Goal: Task Accomplishment & Management: Manage account settings

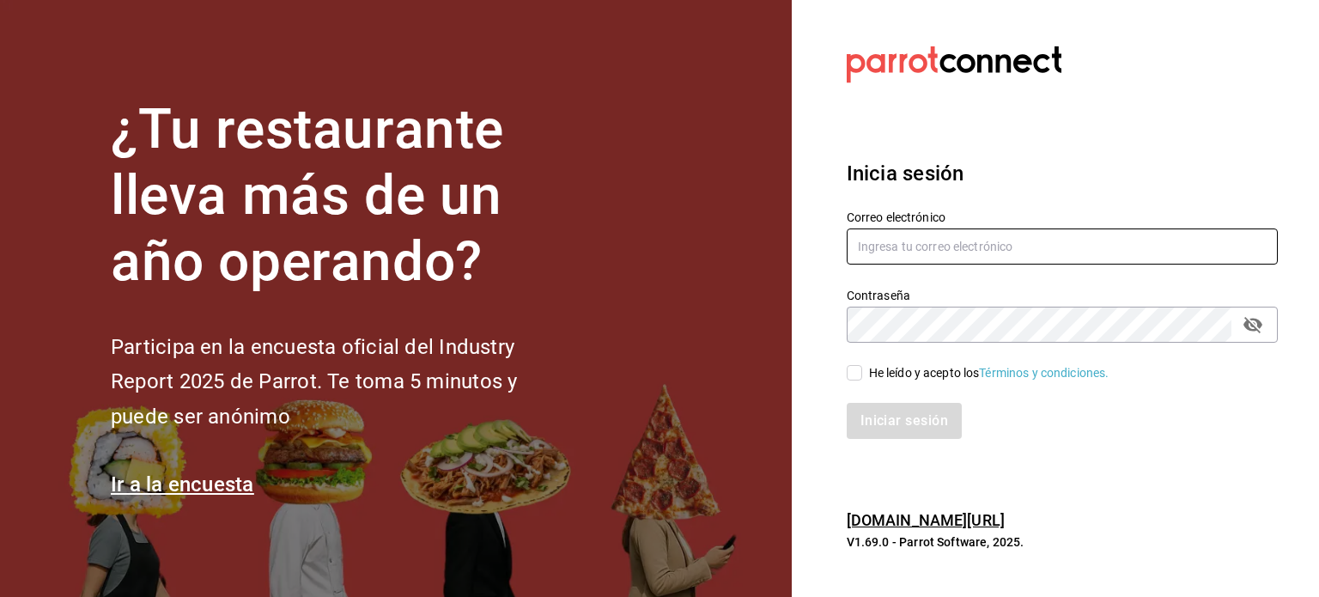
click at [923, 255] on input "text" at bounding box center [1062, 246] width 431 height 36
paste input "kev_og95@hotmail.com"
type input "kev_og95@hotmail.com"
click at [1262, 334] on icon "passwordField" at bounding box center [1253, 324] width 21 height 21
click at [885, 374] on div "He leído y acepto los Términos y condiciones." at bounding box center [989, 373] width 240 height 18
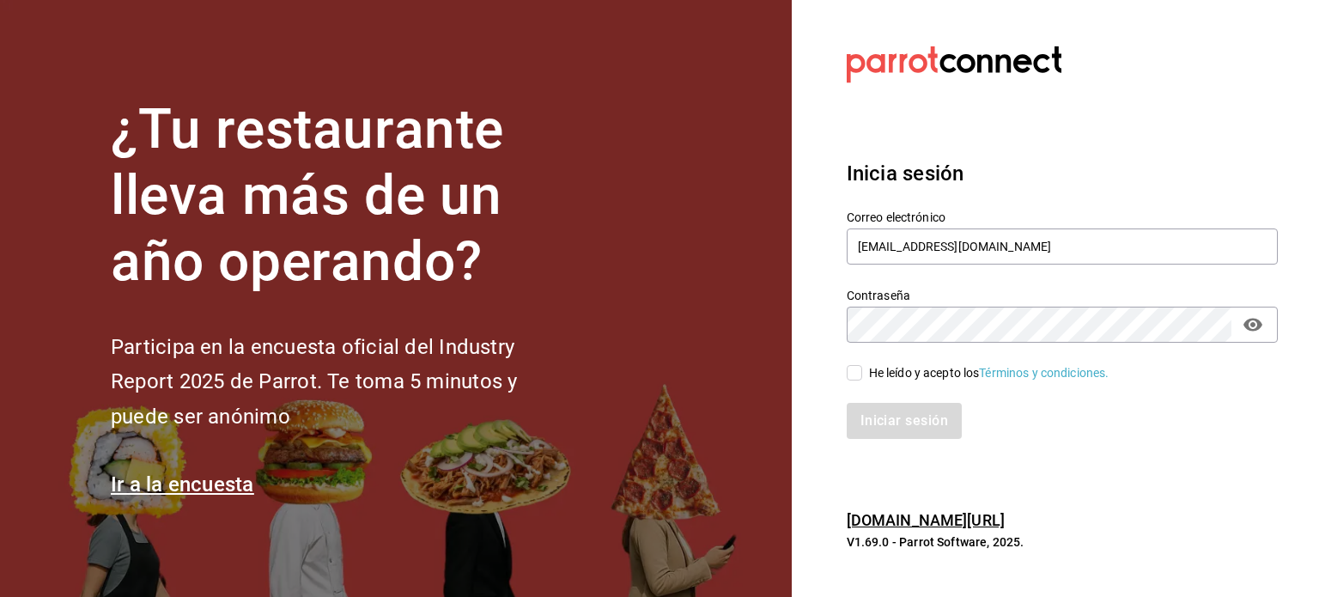
click at [862, 374] on input "He leído y acepto los Términos y condiciones." at bounding box center [854, 372] width 15 height 15
checkbox input "true"
click at [896, 418] on button "Iniciar sesión" at bounding box center [905, 421] width 117 height 36
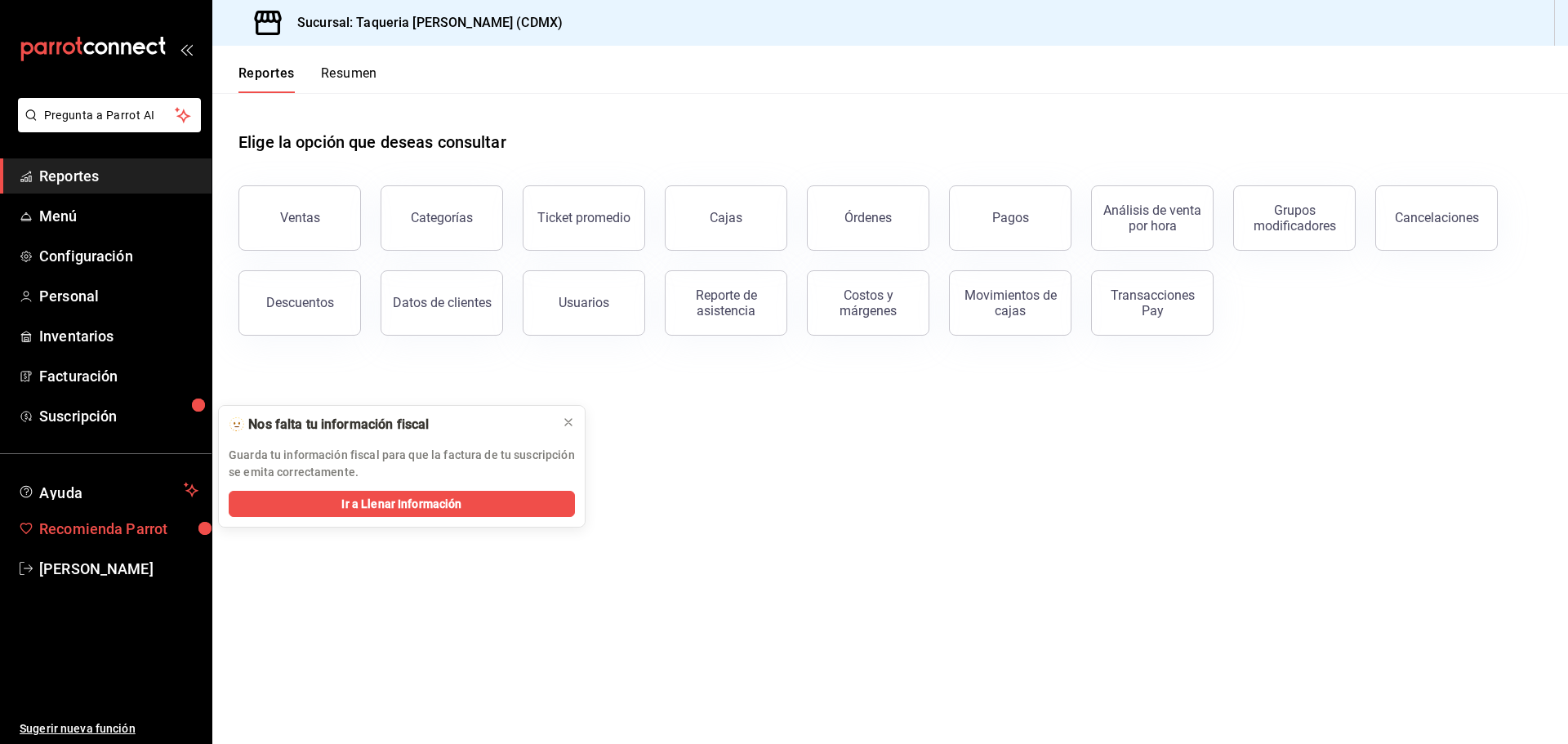
click at [131, 519] on span "Recomienda Parrot" at bounding box center [118, 528] width 159 height 22
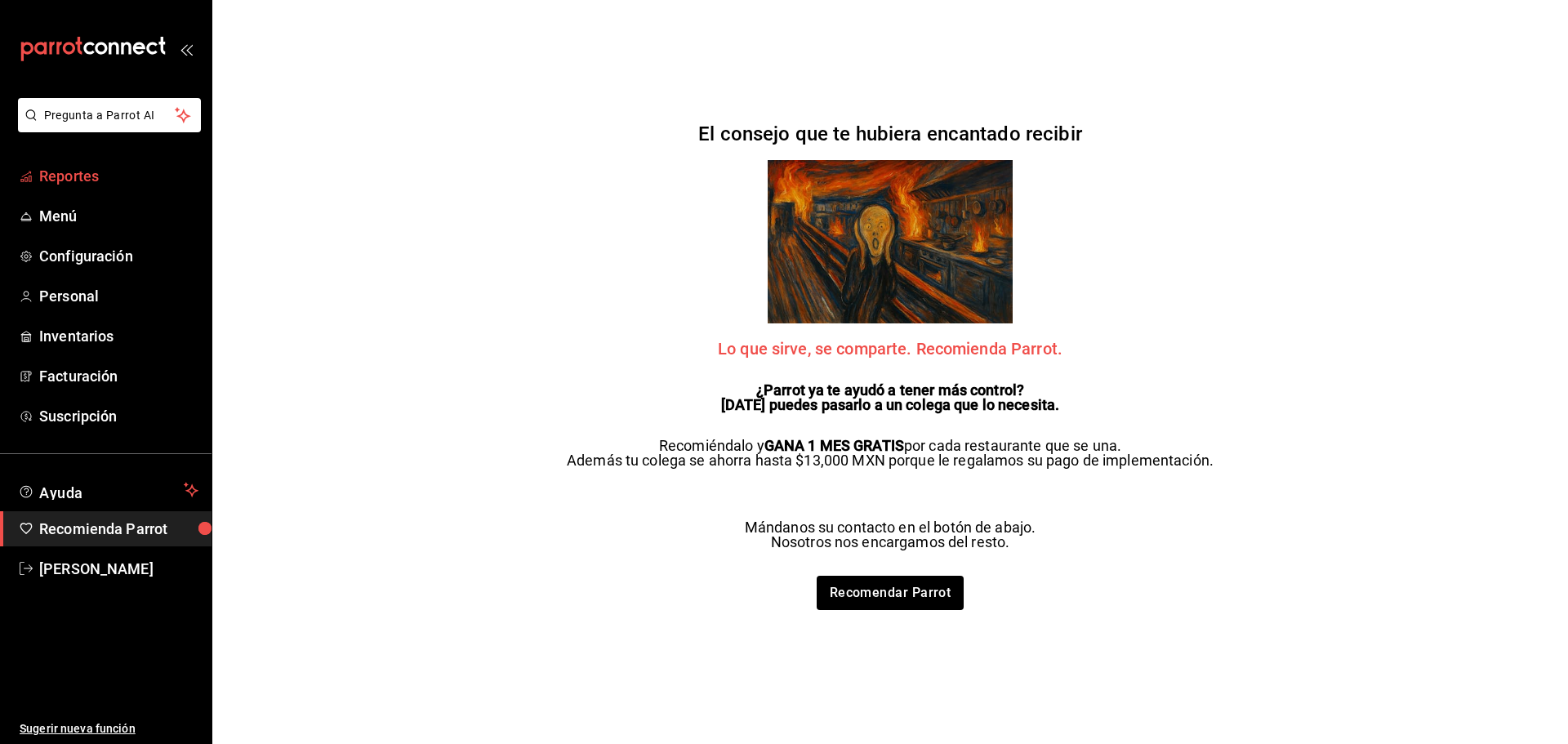
click at [103, 176] on span "Reportes" at bounding box center [118, 175] width 159 height 22
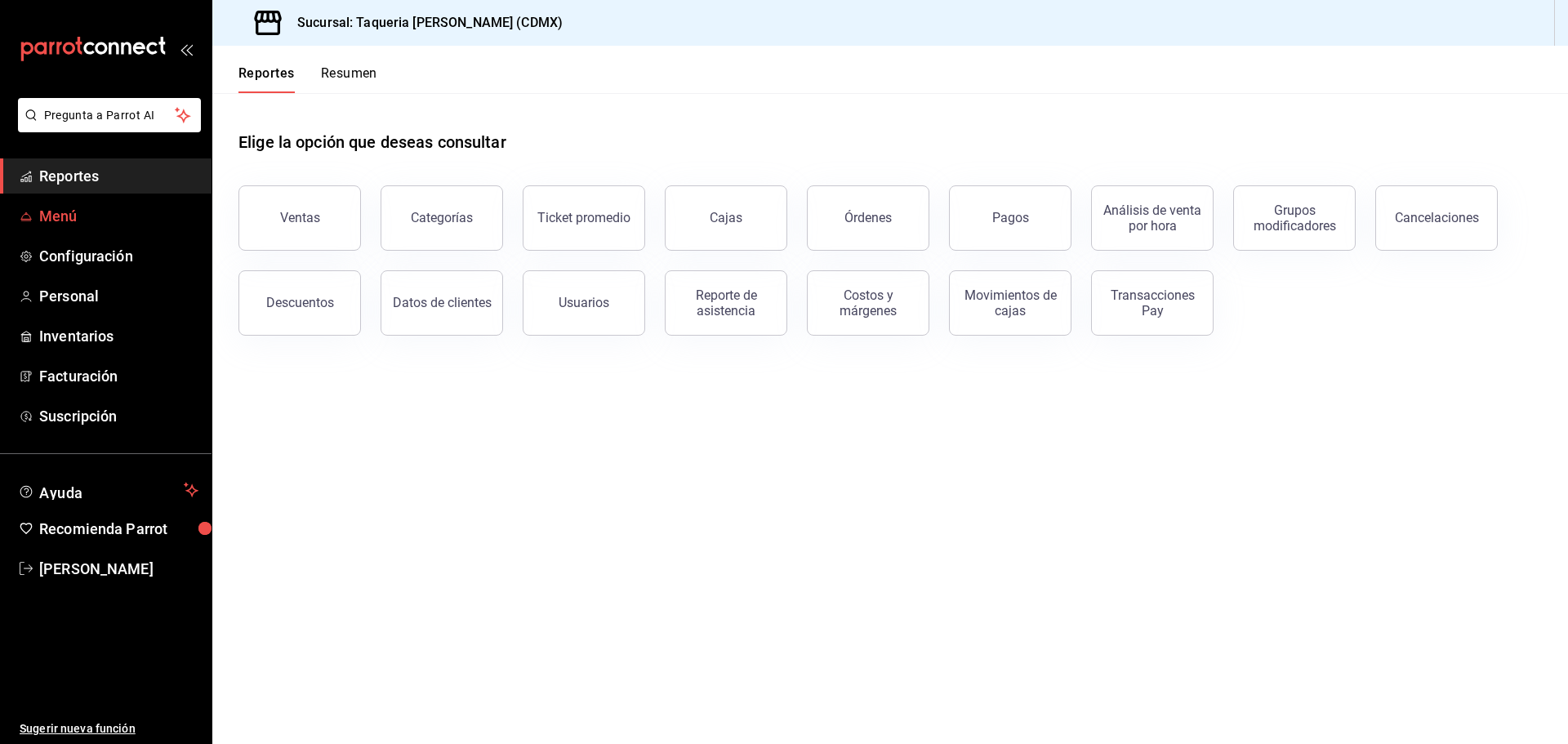
click at [85, 225] on span "Menú" at bounding box center [118, 216] width 159 height 22
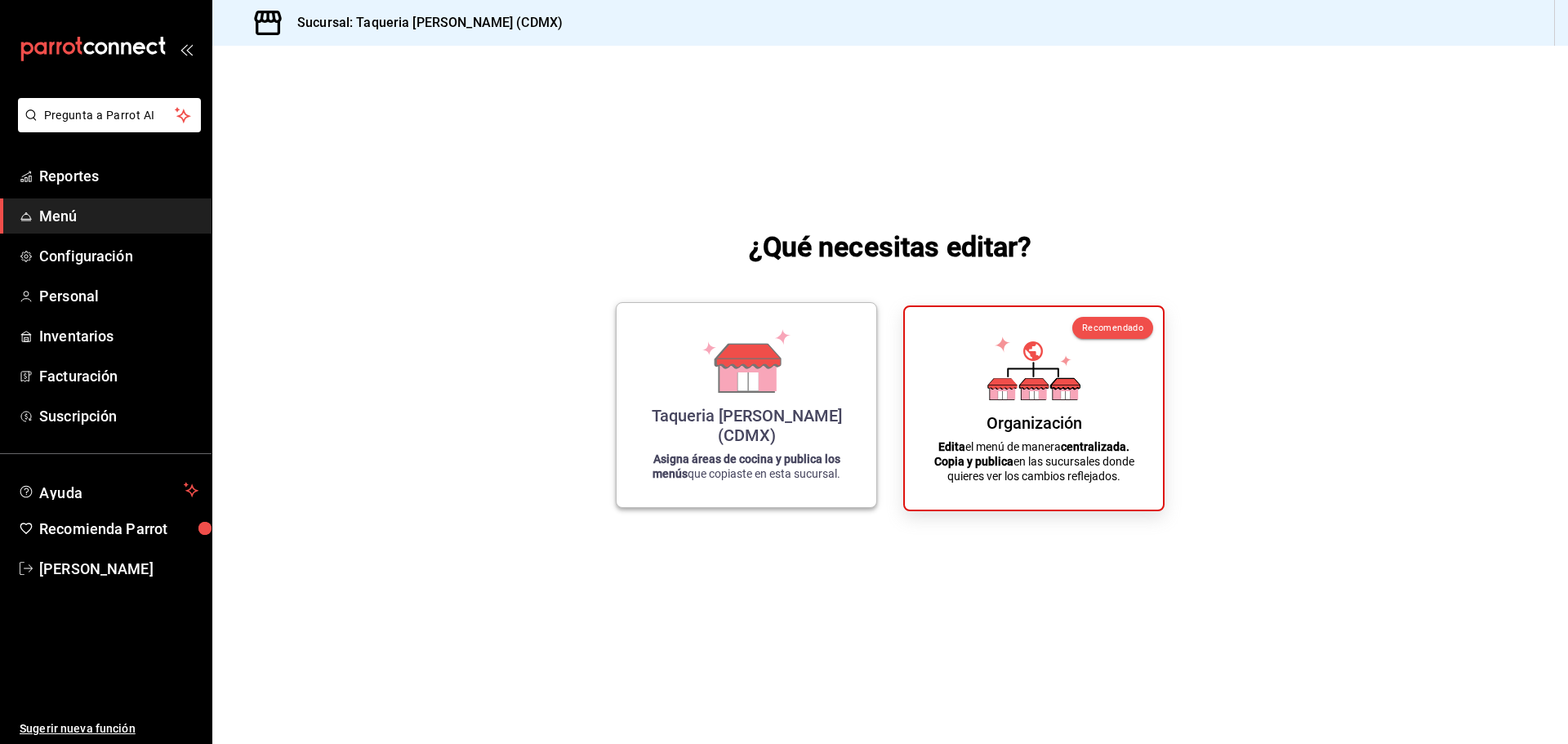
click at [728, 453] on strong "Asigna áreas de cocina y publica los menús" at bounding box center [746, 466] width 188 height 28
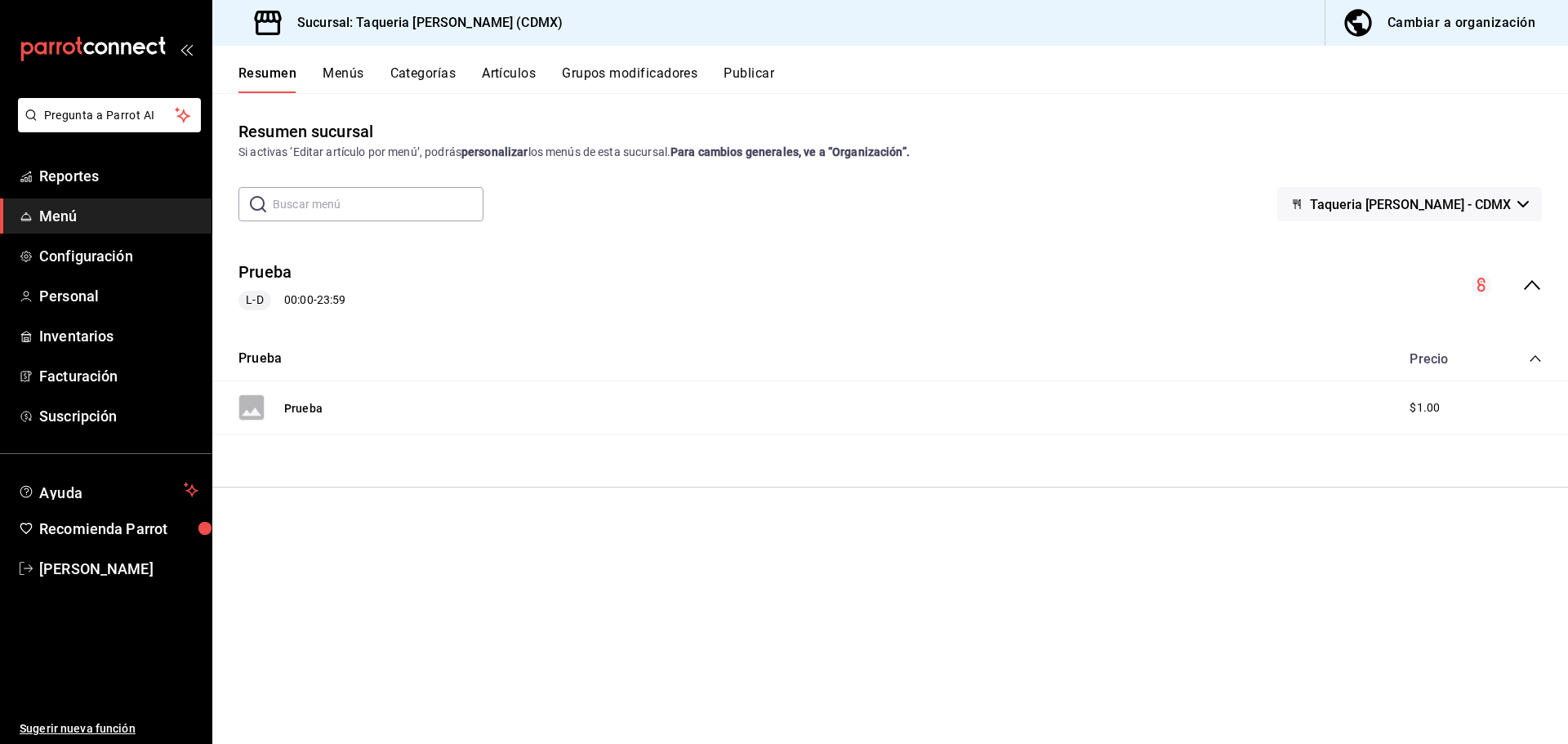
click at [345, 69] on button "Menús" at bounding box center [342, 79] width 41 height 28
click at [1253, 264] on div "Prueba L-D 00:00 - 23:59" at bounding box center [890, 278] width 1356 height 88
click at [1253, 275] on icon "actions" at bounding box center [1533, 278] width 16 height 16
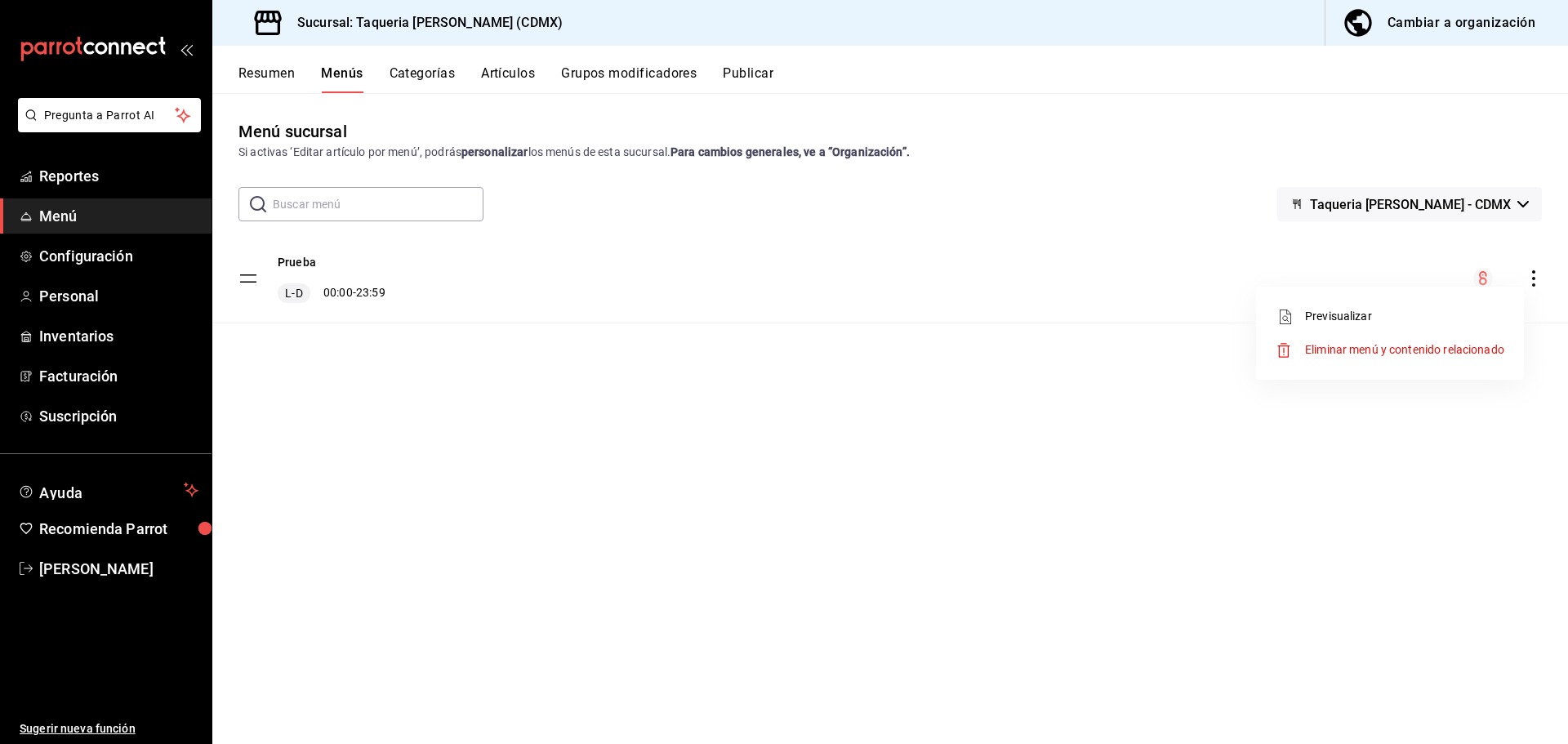
click at [1253, 232] on div at bounding box center [784, 372] width 1568 height 744
click at [431, 71] on button "Categorías" at bounding box center [423, 79] width 67 height 28
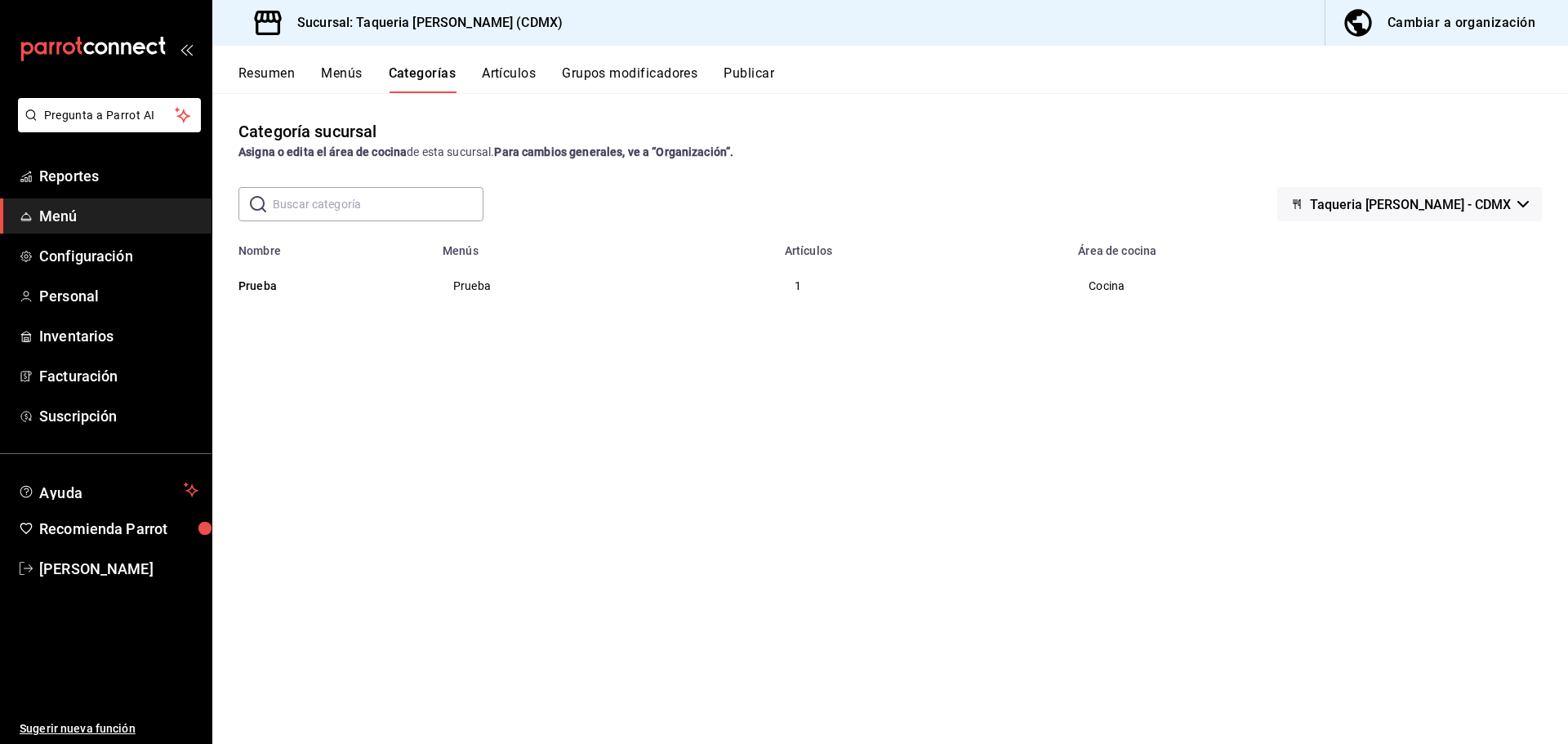
click at [504, 69] on button "Artículos" at bounding box center [509, 79] width 54 height 28
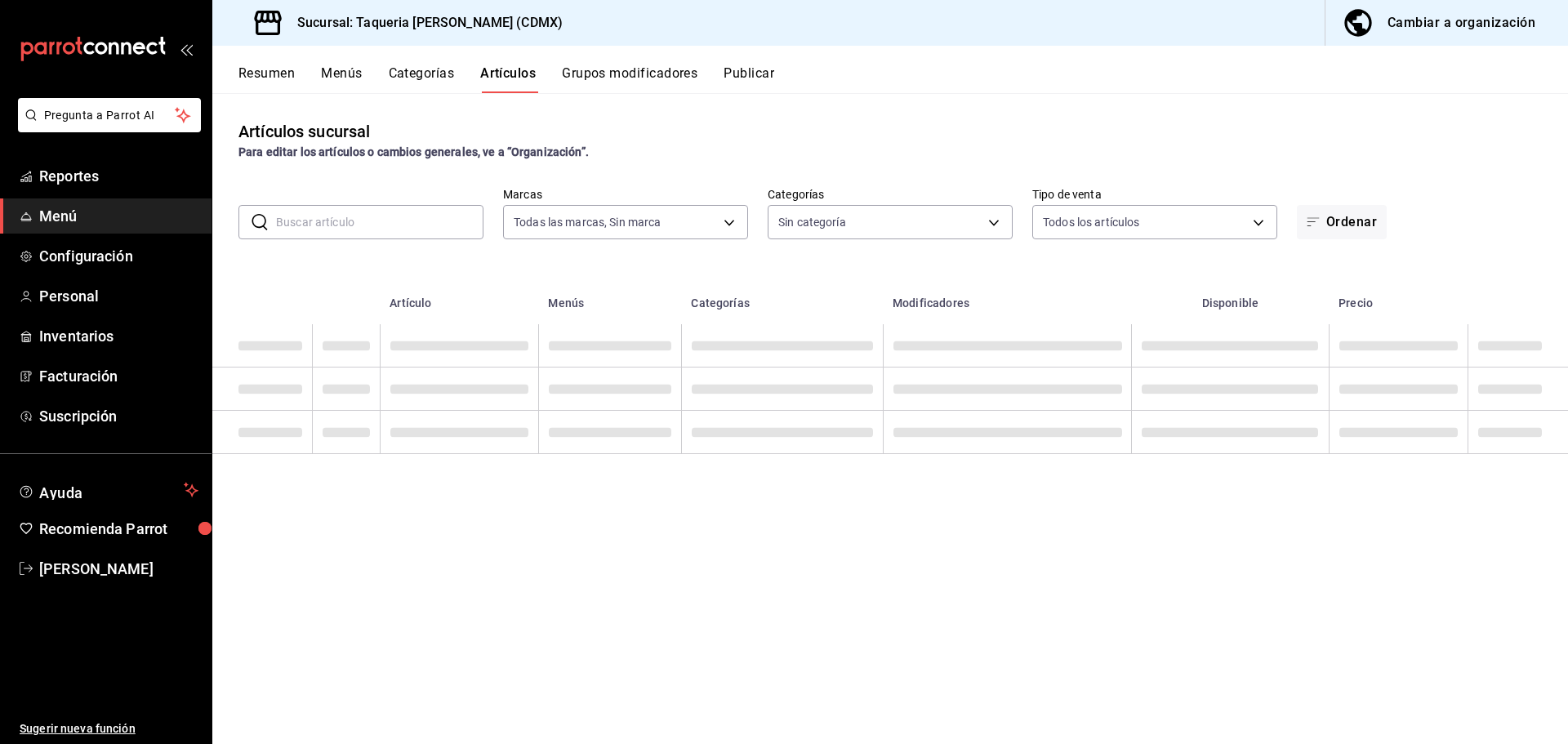
type input "6420383b-8504-466e-b8e1-7ad85ed98961"
type input "3f8dcc09-c769-44bc-813d-0b1aef00e628"
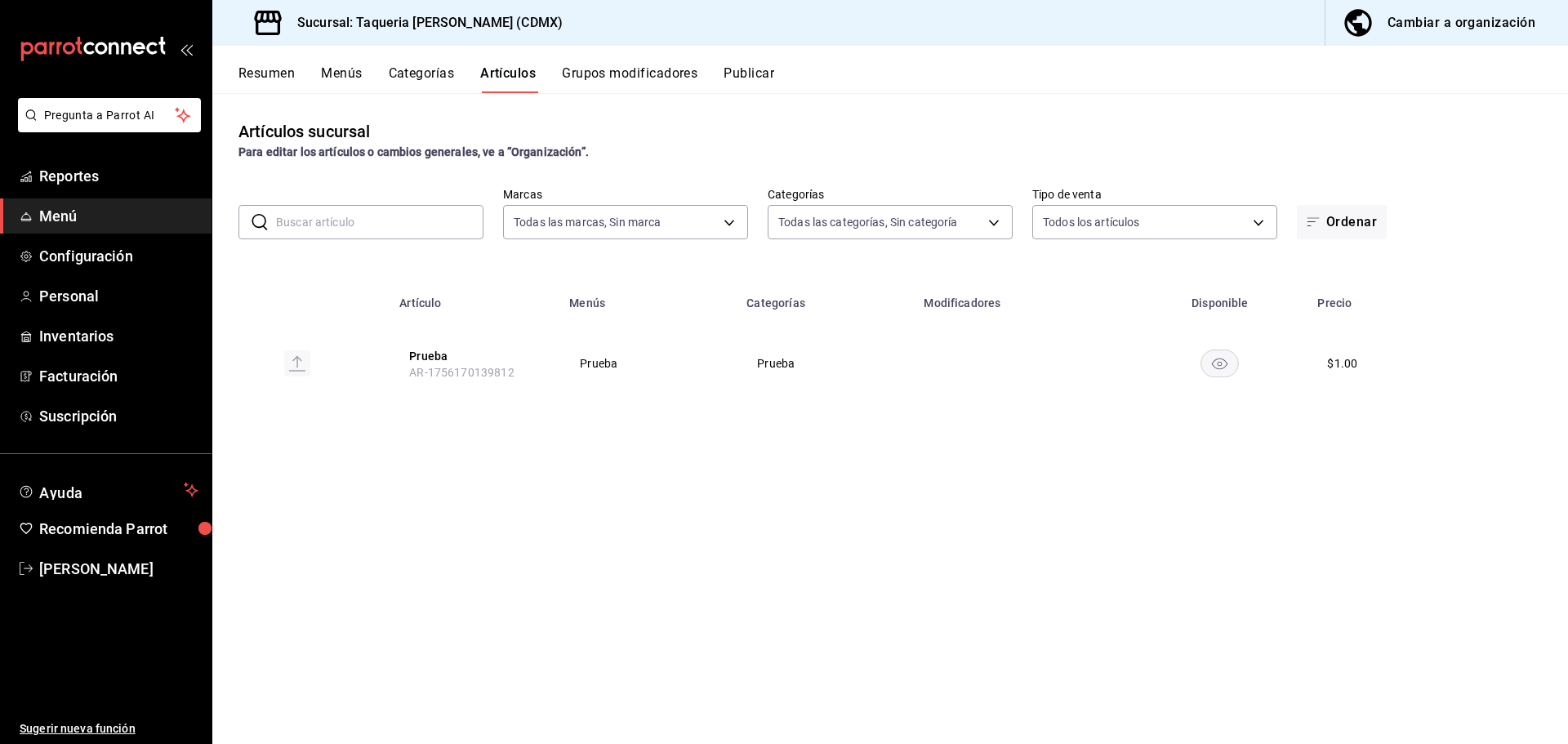
click at [641, 75] on button "Grupos modificadores" at bounding box center [629, 79] width 136 height 28
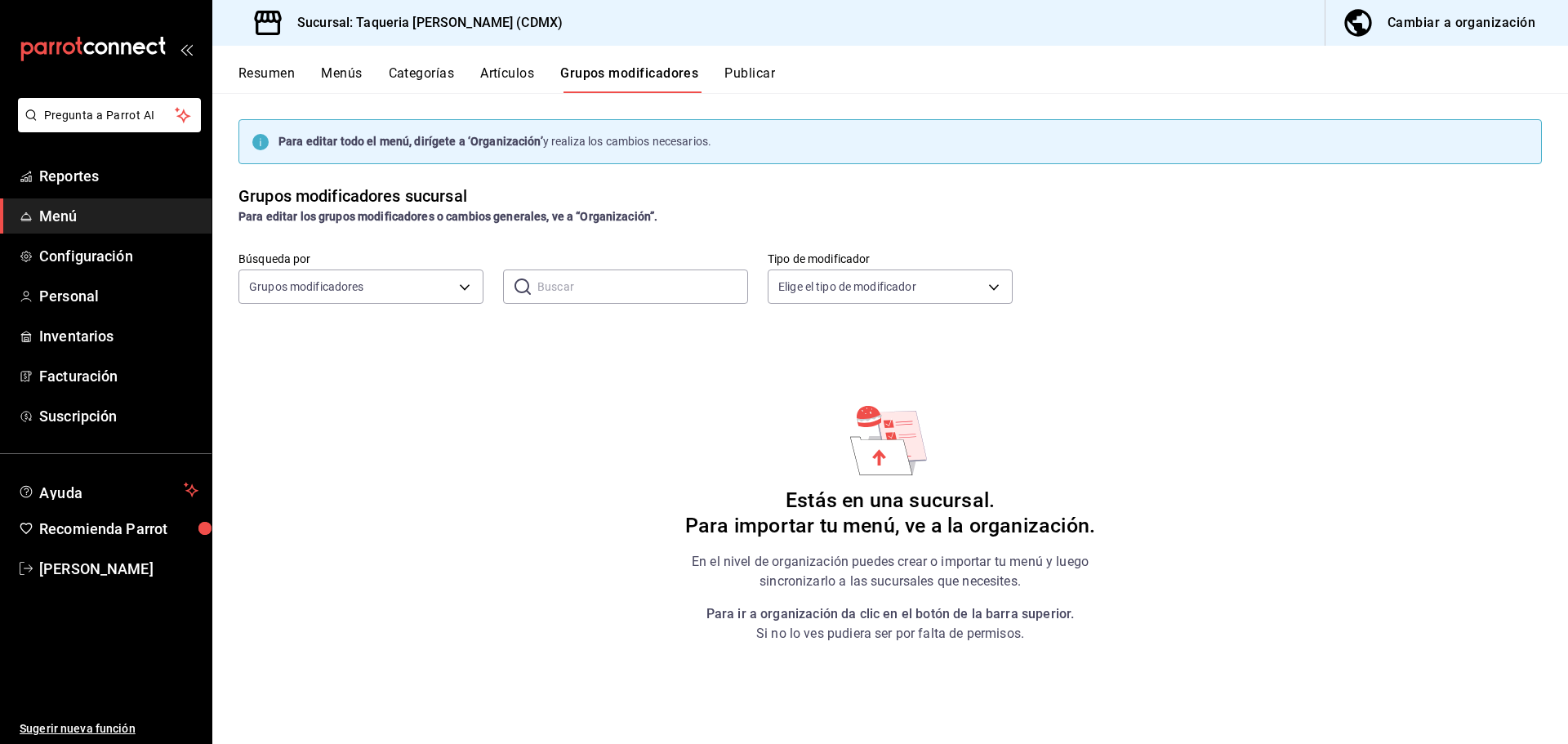
click at [749, 61] on div "Resumen Menús Categorías Artículos Grupos modificadores Publicar" at bounding box center [890, 69] width 1356 height 48
click at [746, 72] on button "Publicar" at bounding box center [749, 79] width 50 height 28
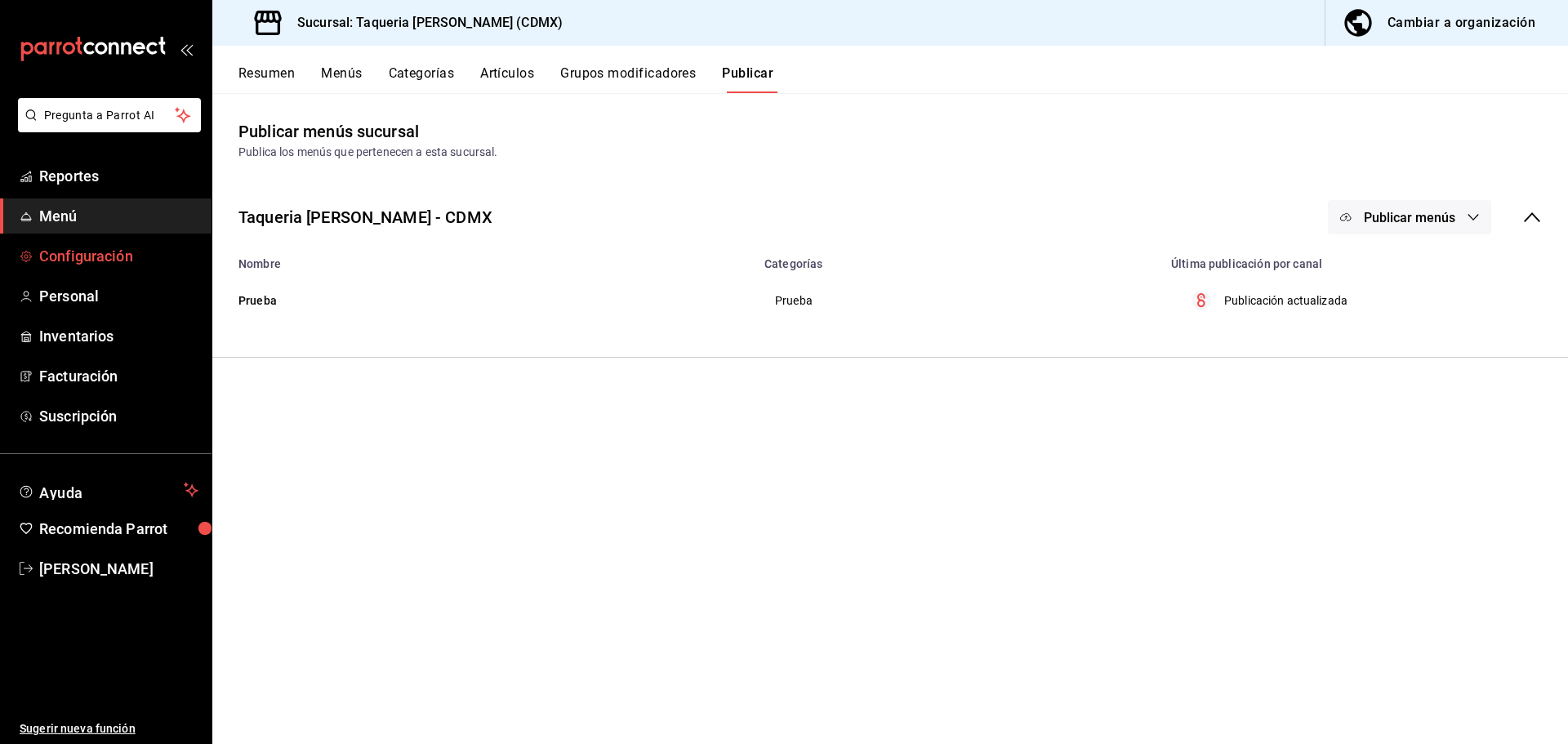
click at [95, 264] on span "Configuración" at bounding box center [118, 256] width 159 height 22
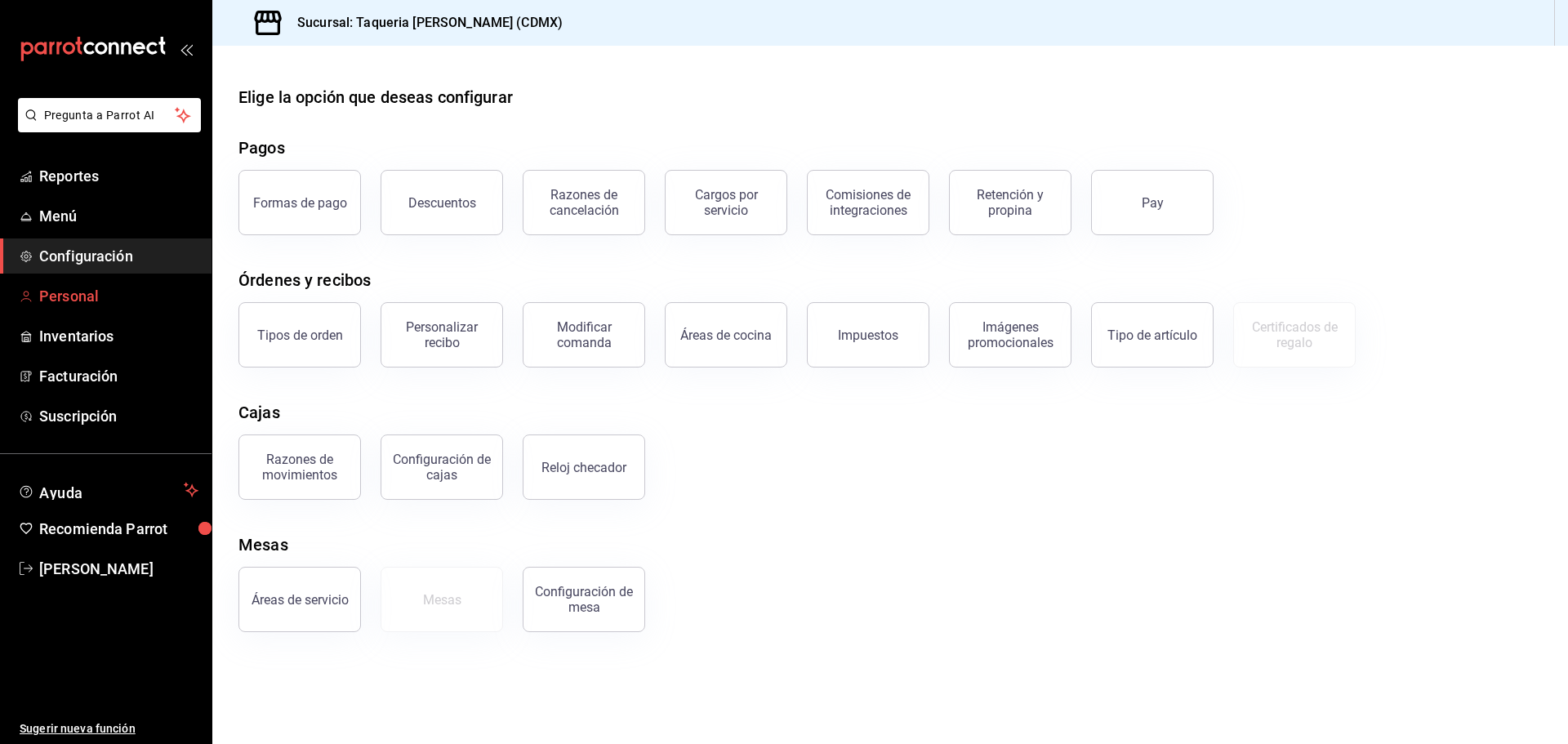
click at [87, 294] on span "Personal" at bounding box center [118, 296] width 159 height 22
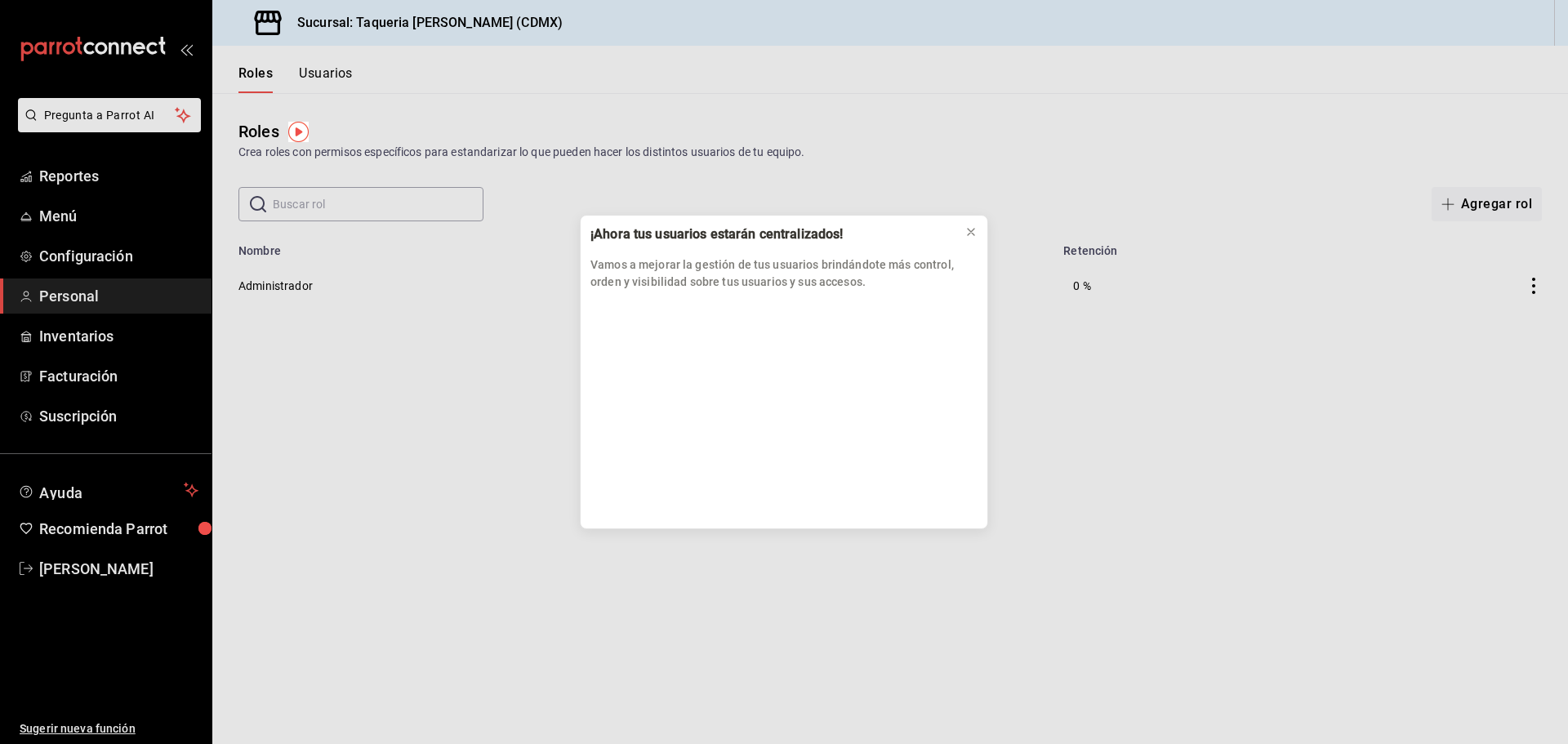
click at [96, 408] on div "¡Ahora tus usuarios estarán centralizados! Vamos a mejorar la gestión de tus us…" at bounding box center [784, 372] width 1568 height 744
click at [72, 419] on div "¡Ahora tus usuarios estarán centralizados! Vamos a mejorar la gestión de tus us…" at bounding box center [784, 372] width 1568 height 744
click at [72, 367] on div "¡Ahora tus usuarios estarán centralizados! Vamos a mejorar la gestión de tus us…" at bounding box center [784, 372] width 1568 height 744
click at [71, 335] on div "¡Ahora tus usuarios estarán centralizados! Vamos a mejorar la gestión de tus us…" at bounding box center [784, 372] width 1568 height 744
click at [71, 284] on div "¡Ahora tus usuarios estarán centralizados! Vamos a mejorar la gestión de tus us…" at bounding box center [784, 372] width 1568 height 744
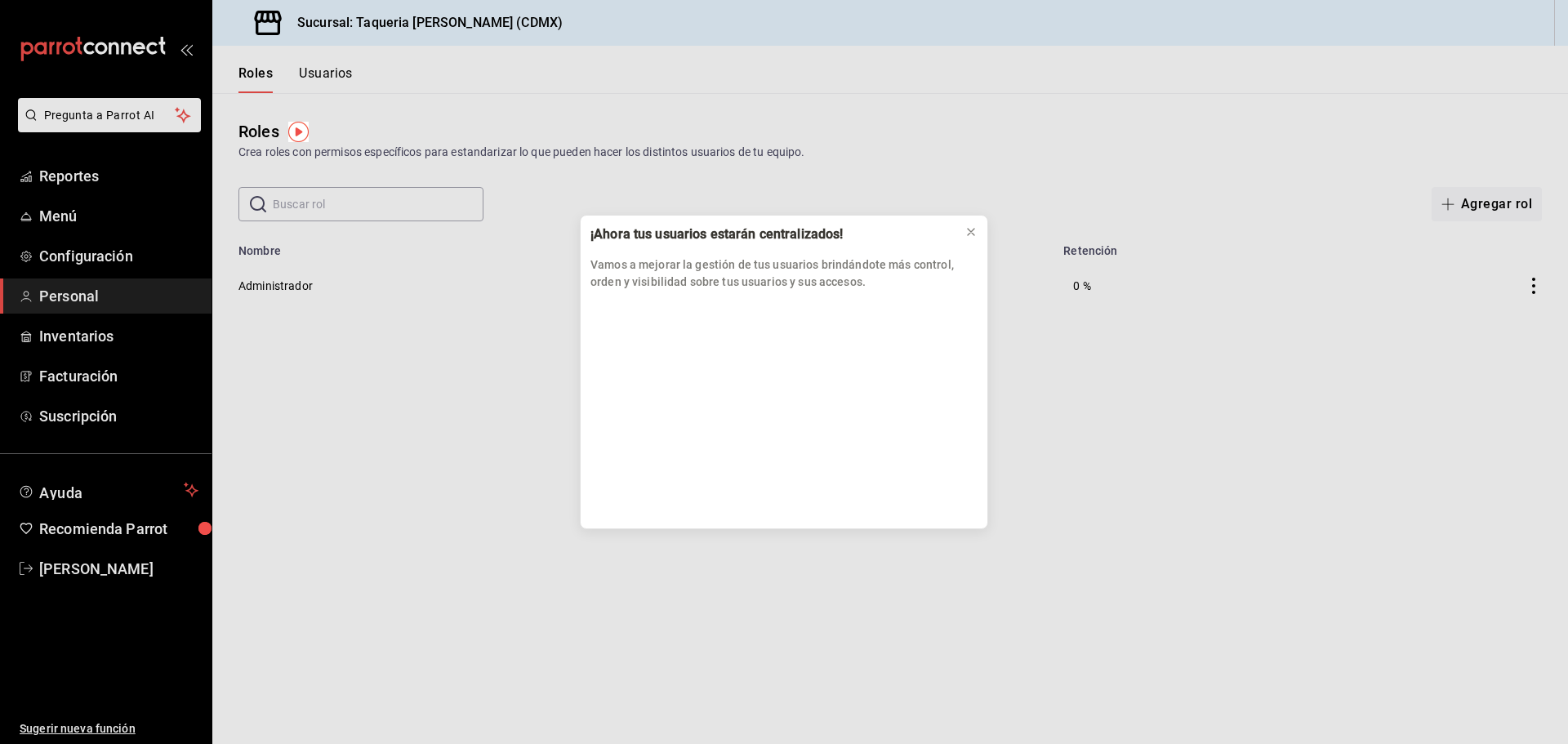
click at [78, 257] on div "¡Ahora tus usuarios estarán centralizados! Vamos a mejorar la gestión de tus us…" at bounding box center [784, 372] width 1568 height 744
drag, startPoint x: 476, startPoint y: 406, endPoint x: 369, endPoint y: 406, distance: 107.0
click at [475, 407] on div "¡Ahora tus usuarios estarán centralizados! Vamos a mejorar la gestión de tus us…" at bounding box center [784, 372] width 1568 height 744
click at [967, 229] on icon at bounding box center [971, 232] width 13 height 13
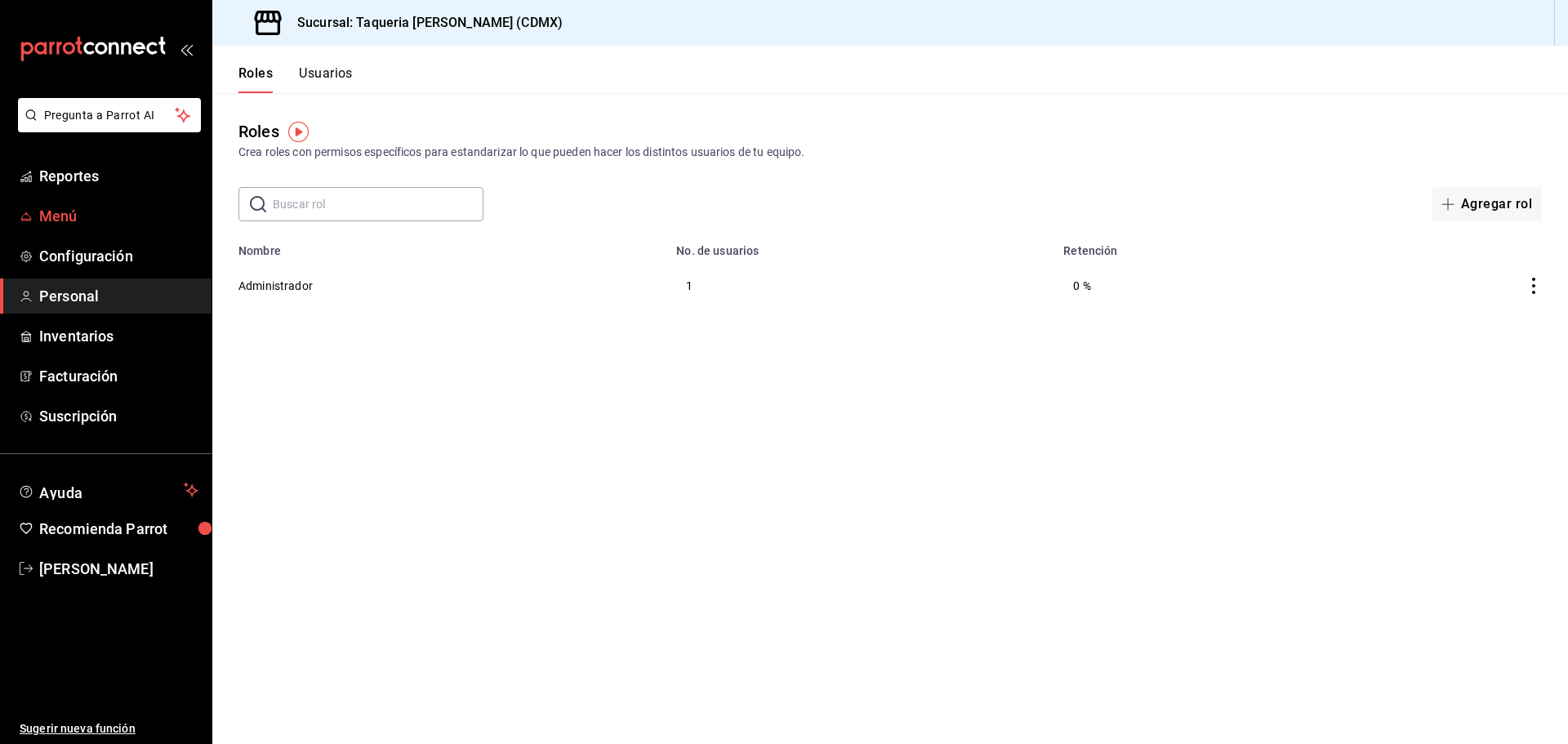
click at [96, 206] on span "Menú" at bounding box center [118, 216] width 159 height 22
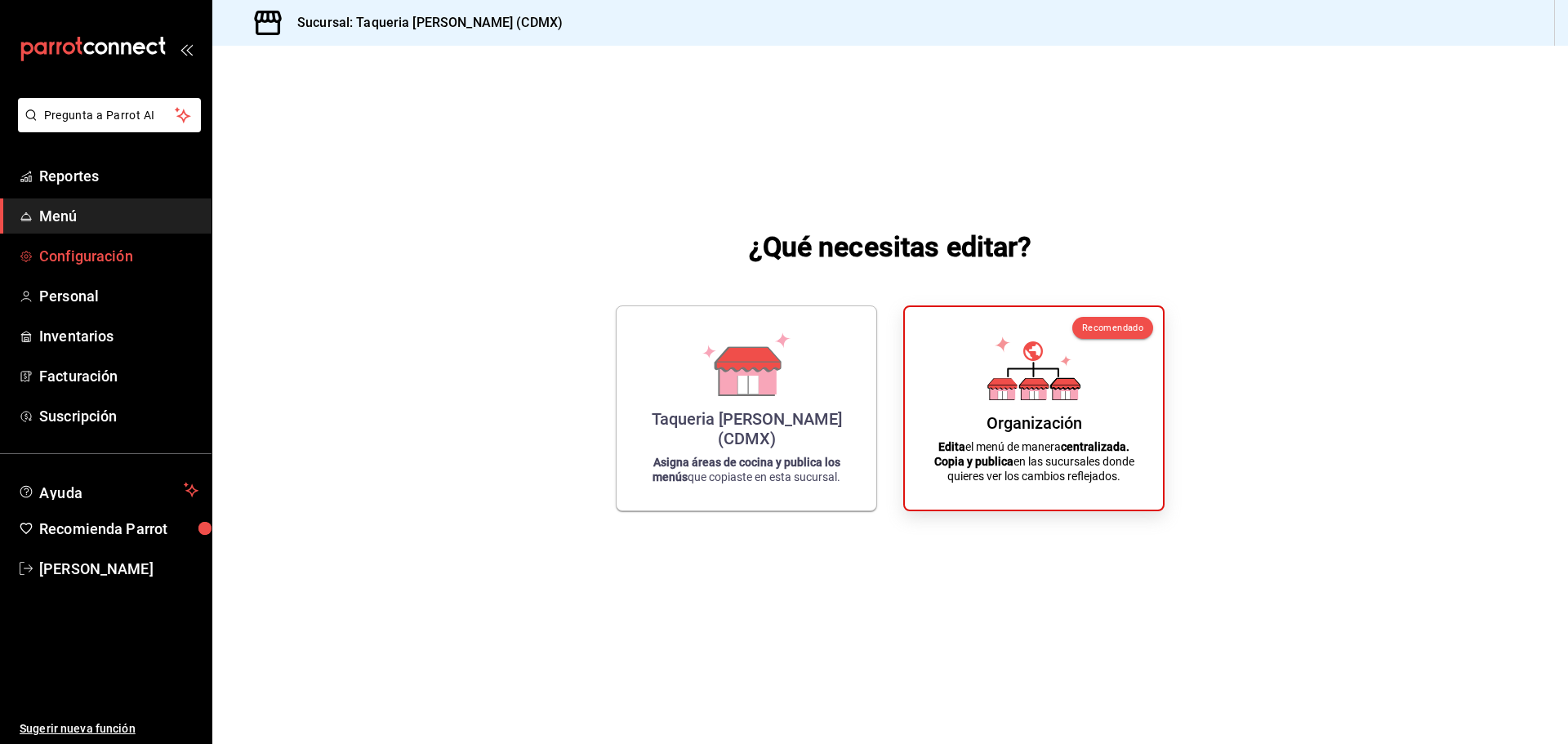
click at [119, 242] on link "Configuración" at bounding box center [106, 256] width 211 height 35
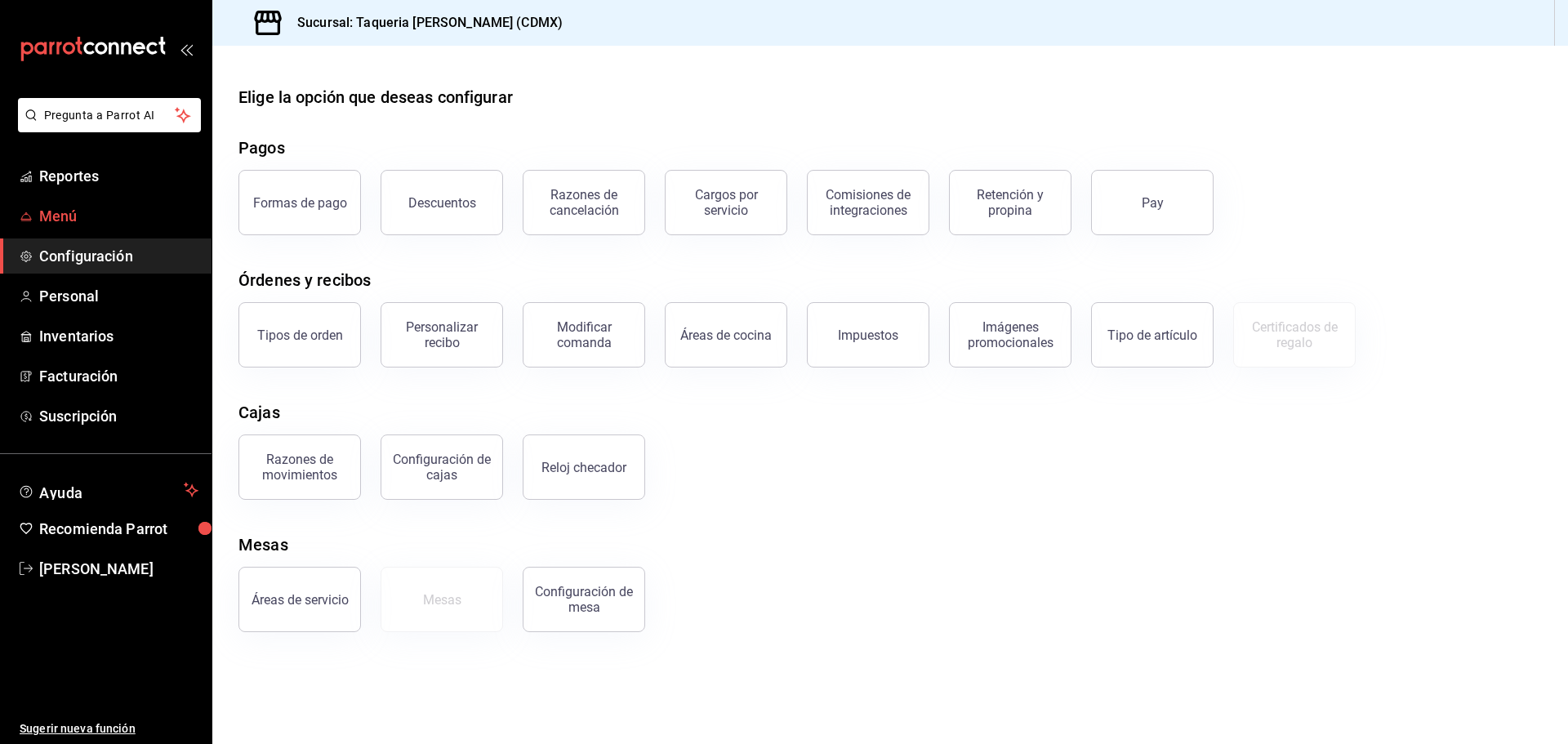
click at [86, 204] on link "Menú" at bounding box center [106, 216] width 211 height 35
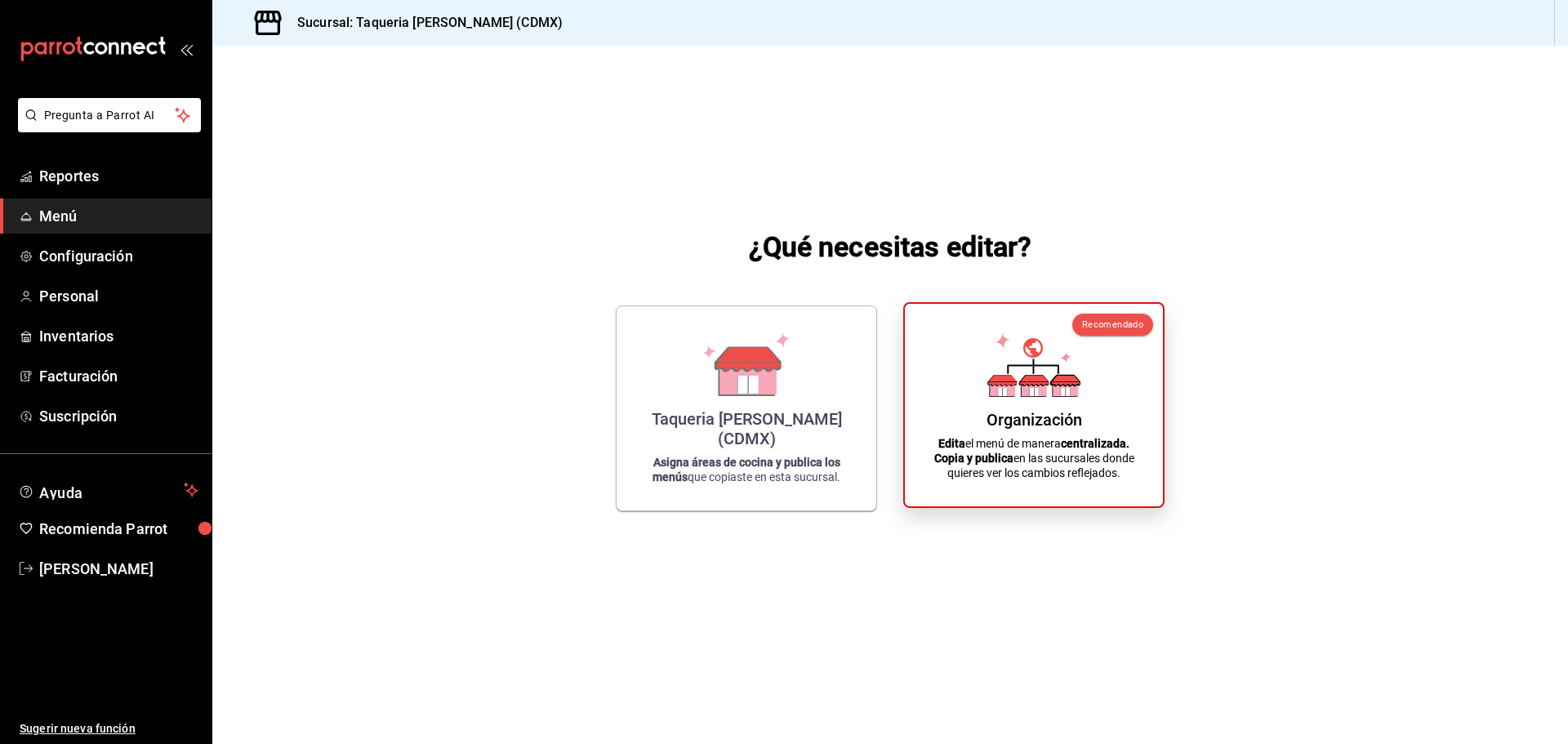
click at [1043, 425] on div "Organización" at bounding box center [1034, 420] width 95 height 20
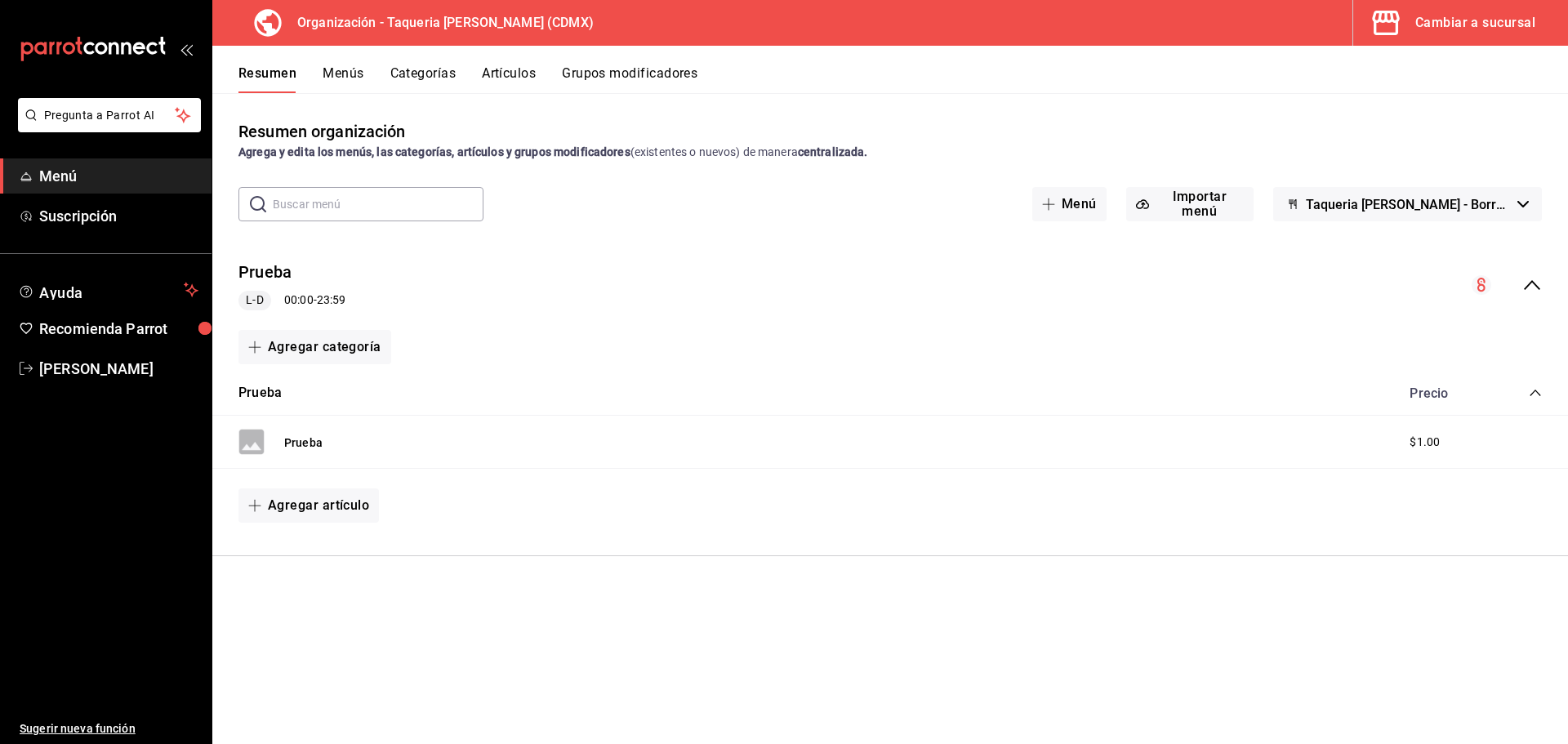
click at [333, 72] on button "Menús" at bounding box center [342, 79] width 41 height 28
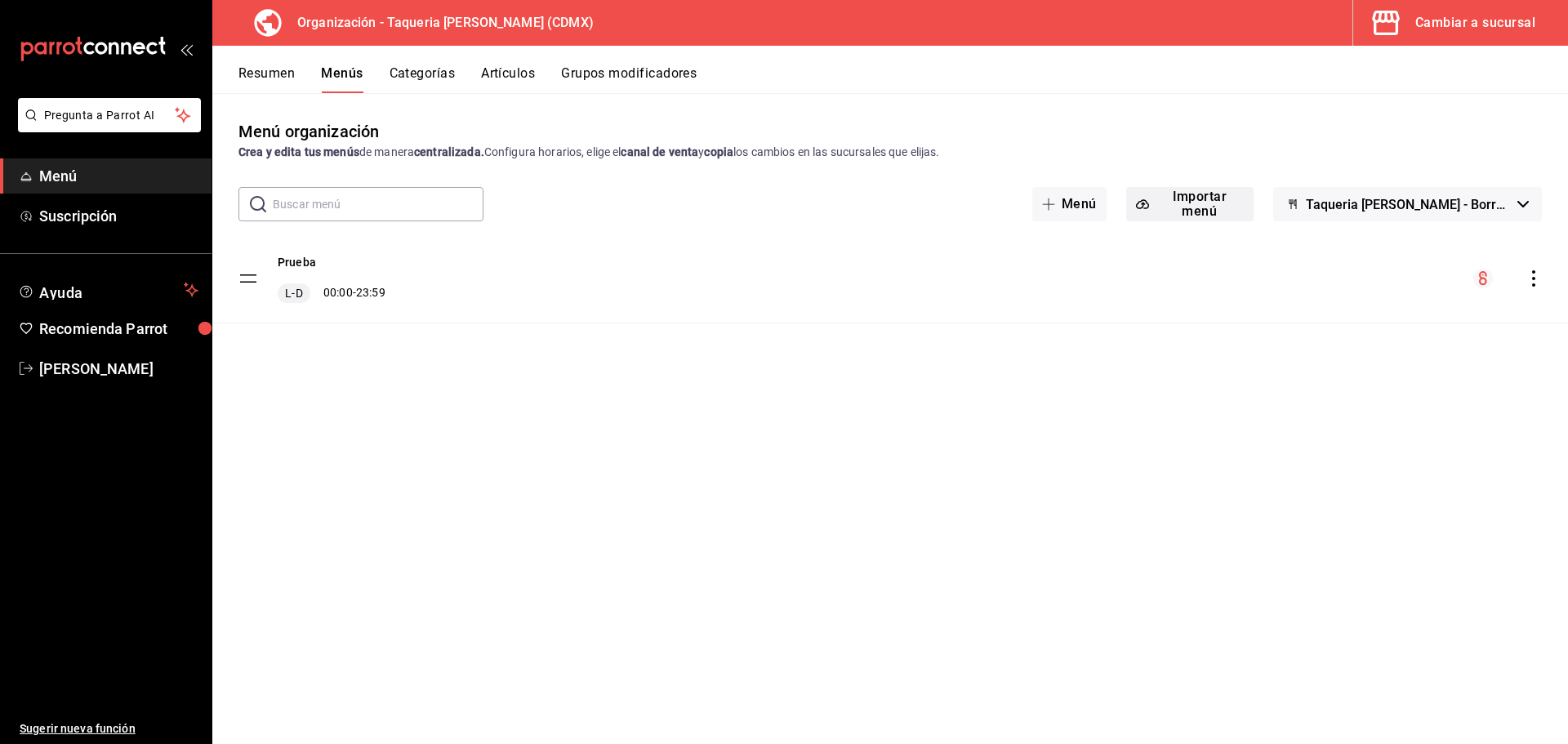
click at [1212, 205] on button "Importar menú" at bounding box center [1190, 205] width 127 height 34
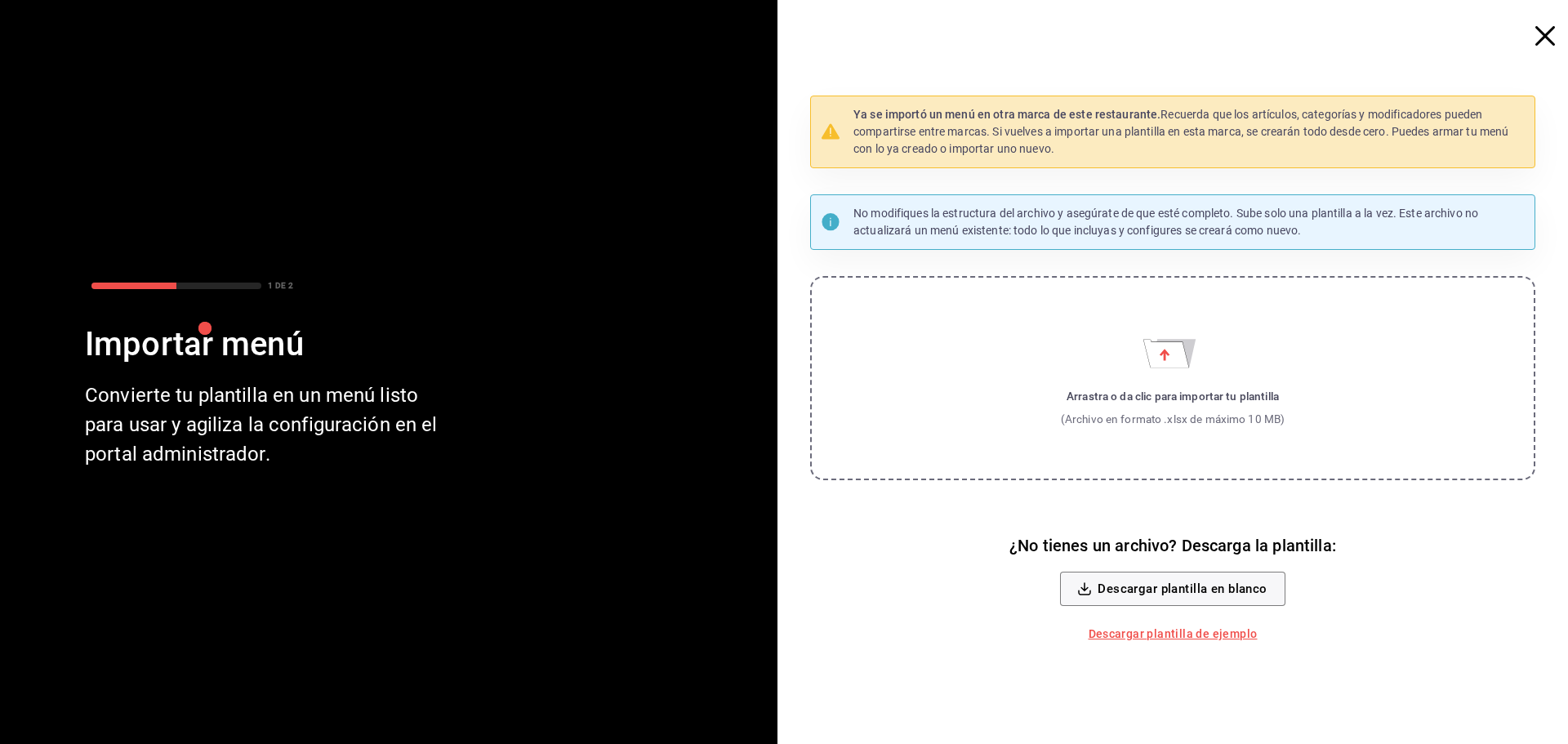
click at [1253, 41] on icon "button" at bounding box center [1545, 35] width 20 height 20
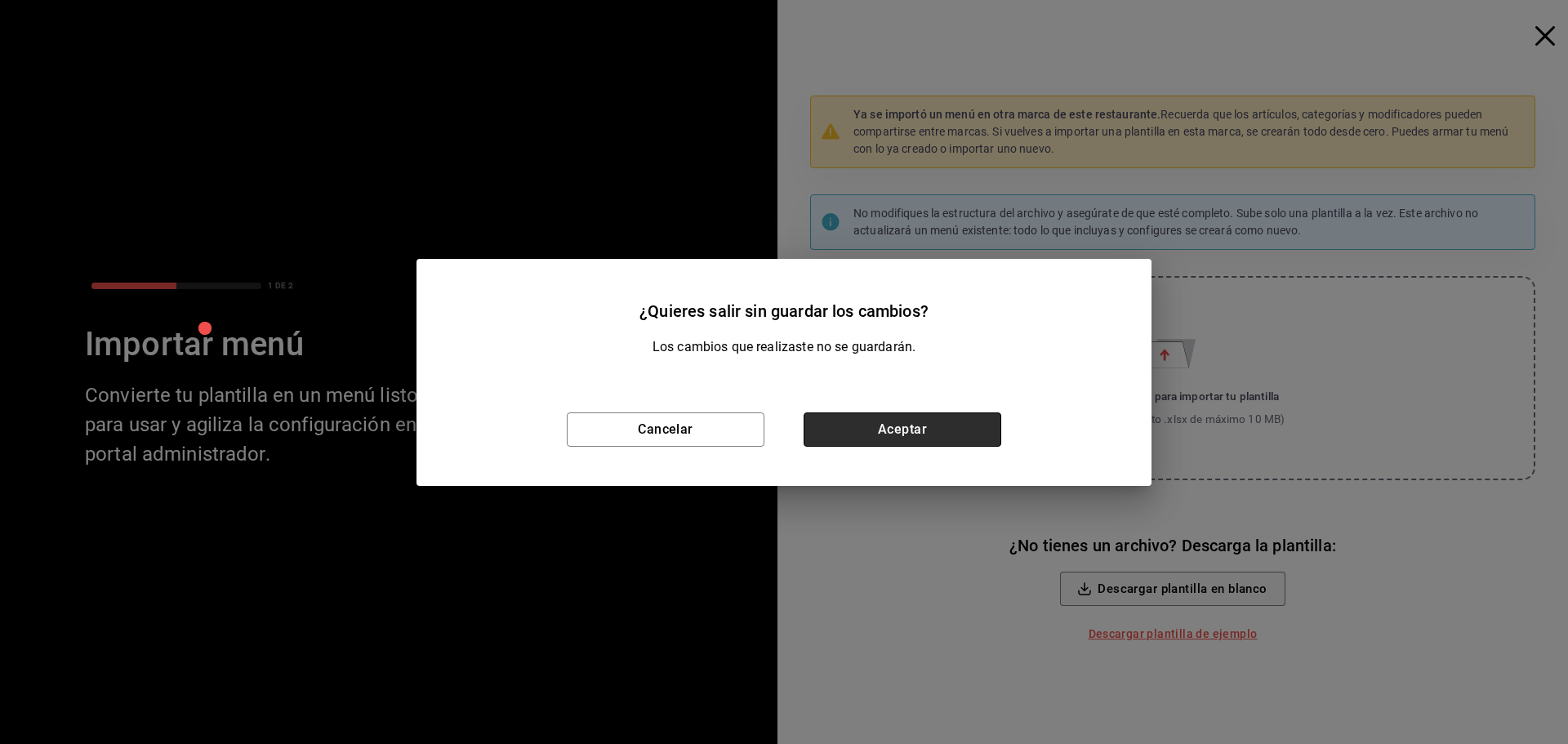
click at [898, 425] on button "Aceptar" at bounding box center [902, 430] width 198 height 34
